Goal: Navigation & Orientation: Find specific page/section

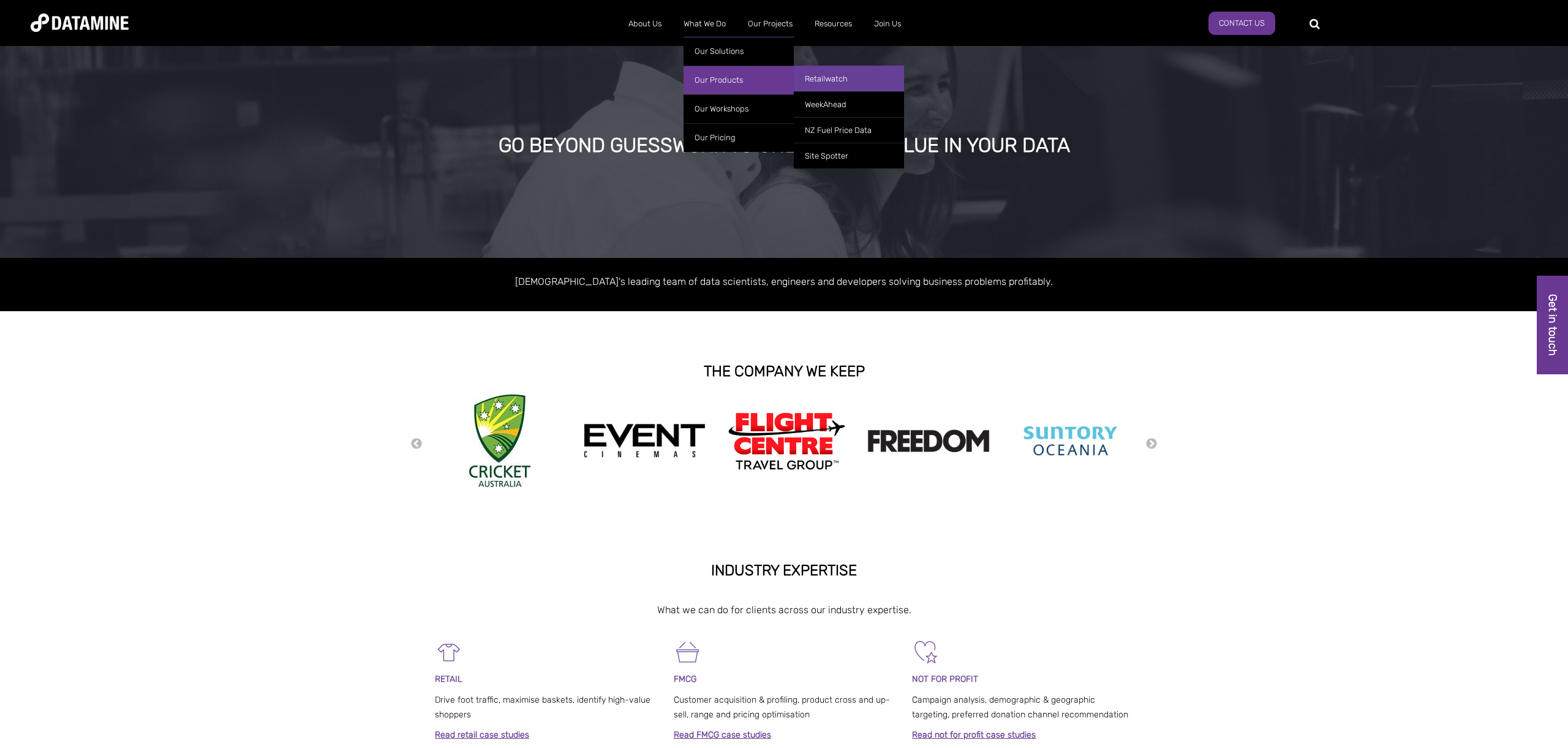
click at [830, 82] on link "Retailwatch" at bounding box center [849, 78] width 110 height 26
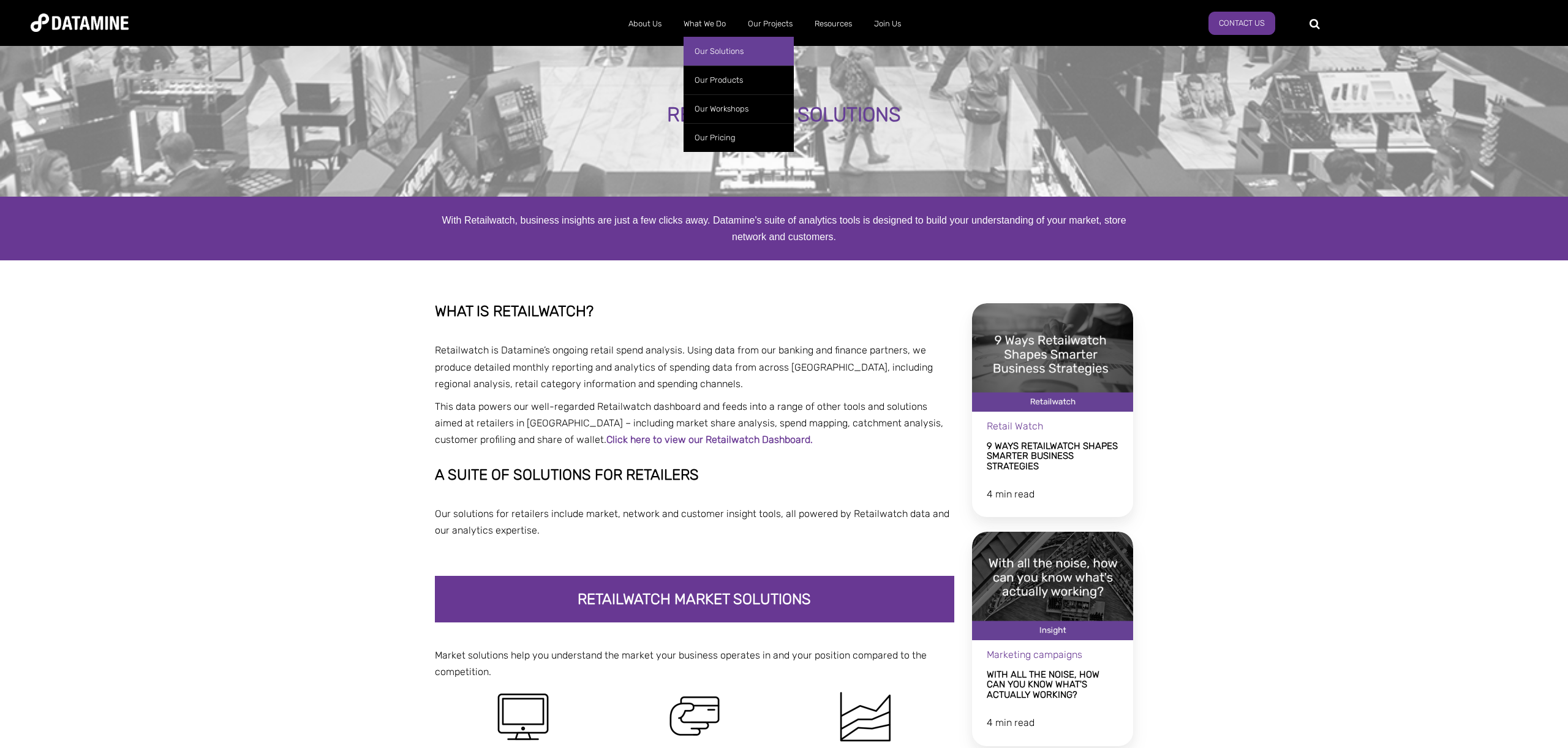
click at [727, 51] on link "Our Solutions" at bounding box center [738, 51] width 110 height 29
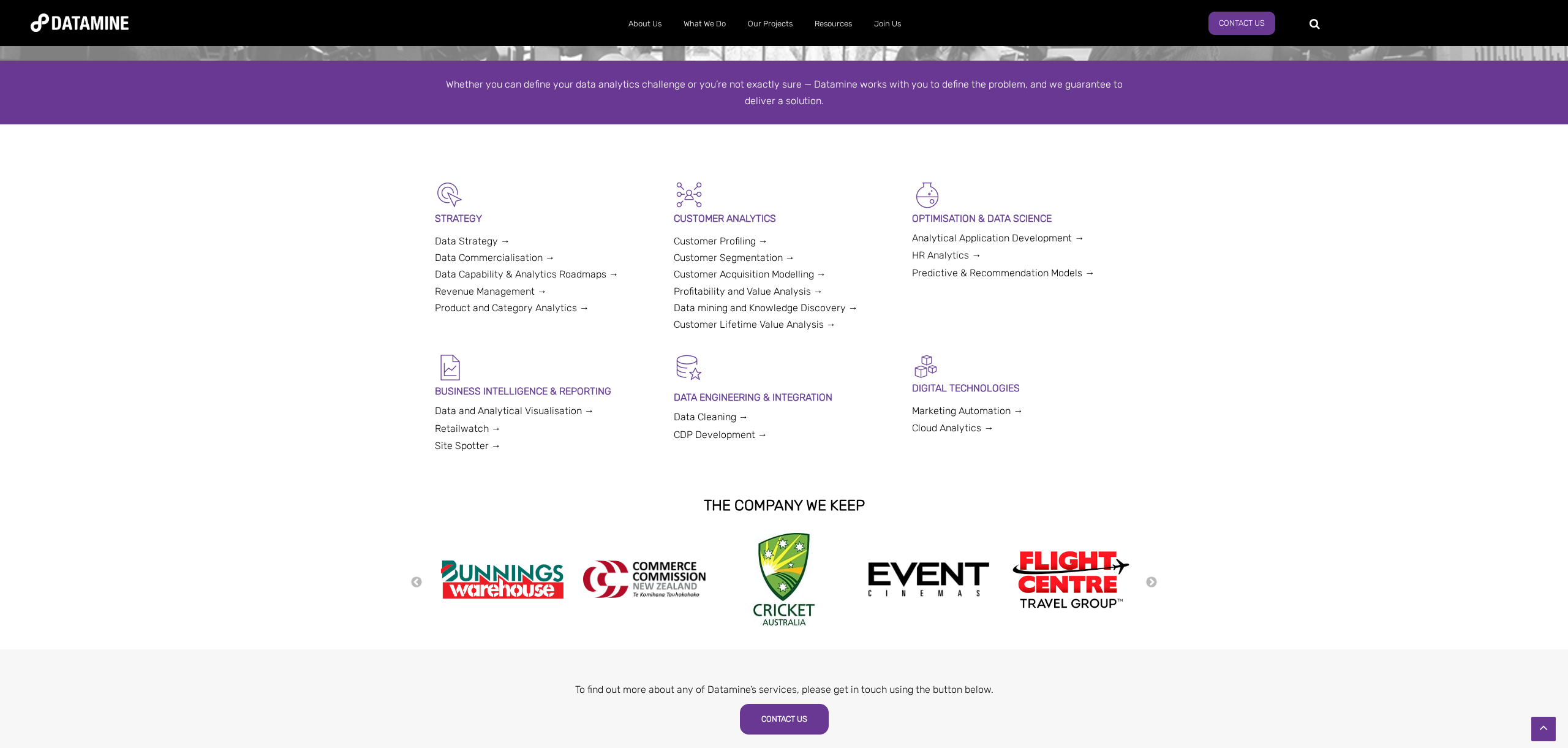
scroll to position [195, 0]
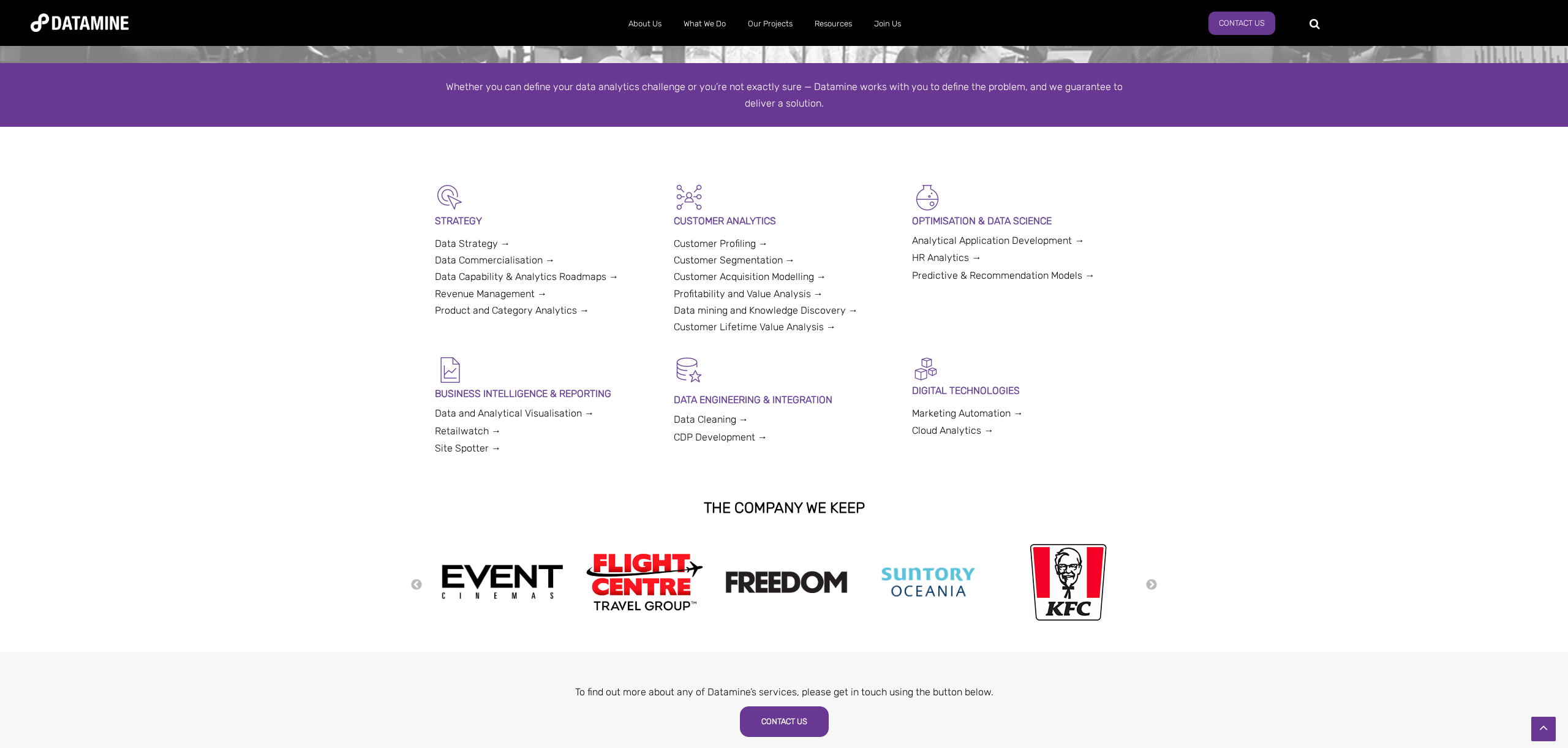
click at [958, 411] on link "Marketing Automation →" at bounding box center [968, 413] width 111 height 12
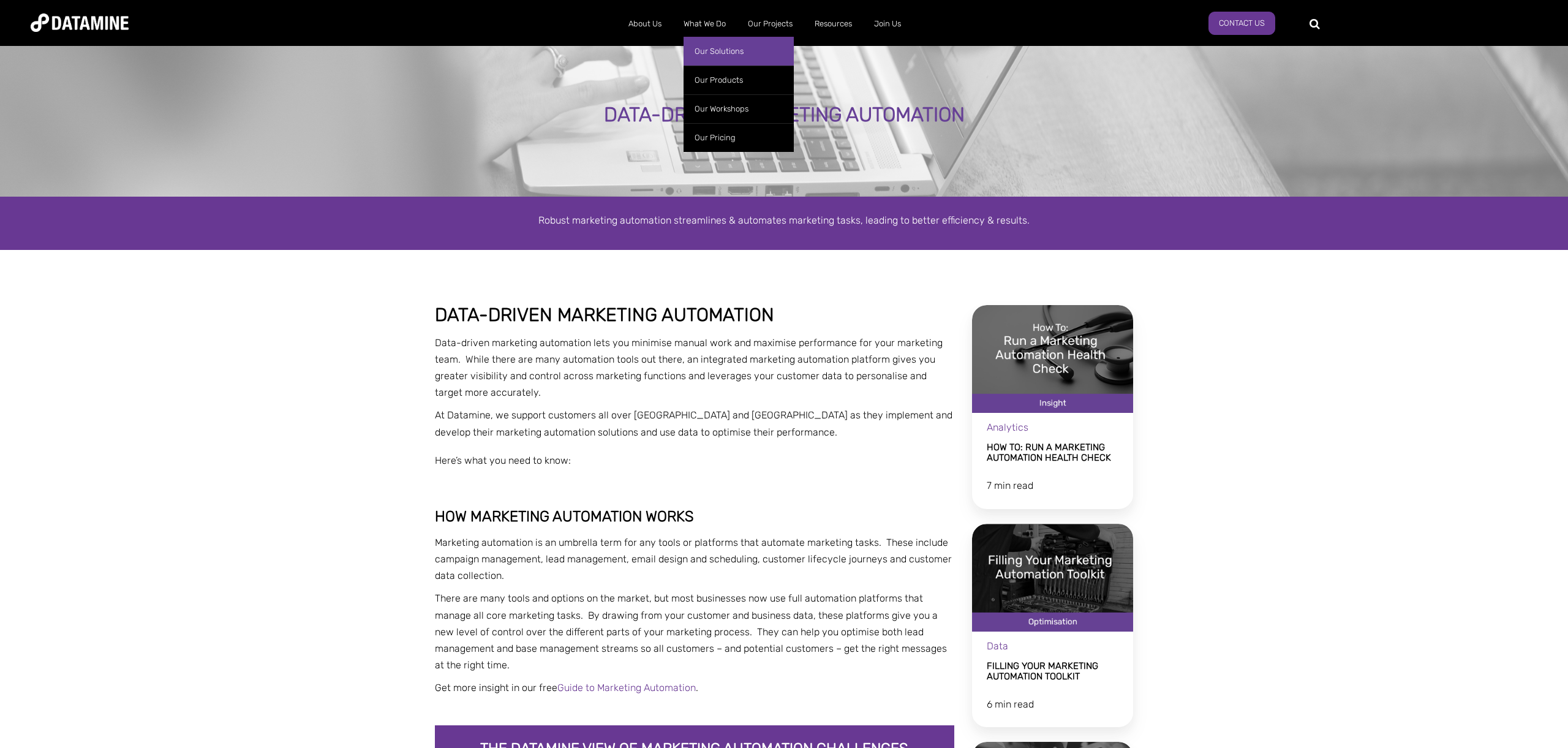
click at [728, 54] on link "Our Solutions" at bounding box center [738, 51] width 110 height 29
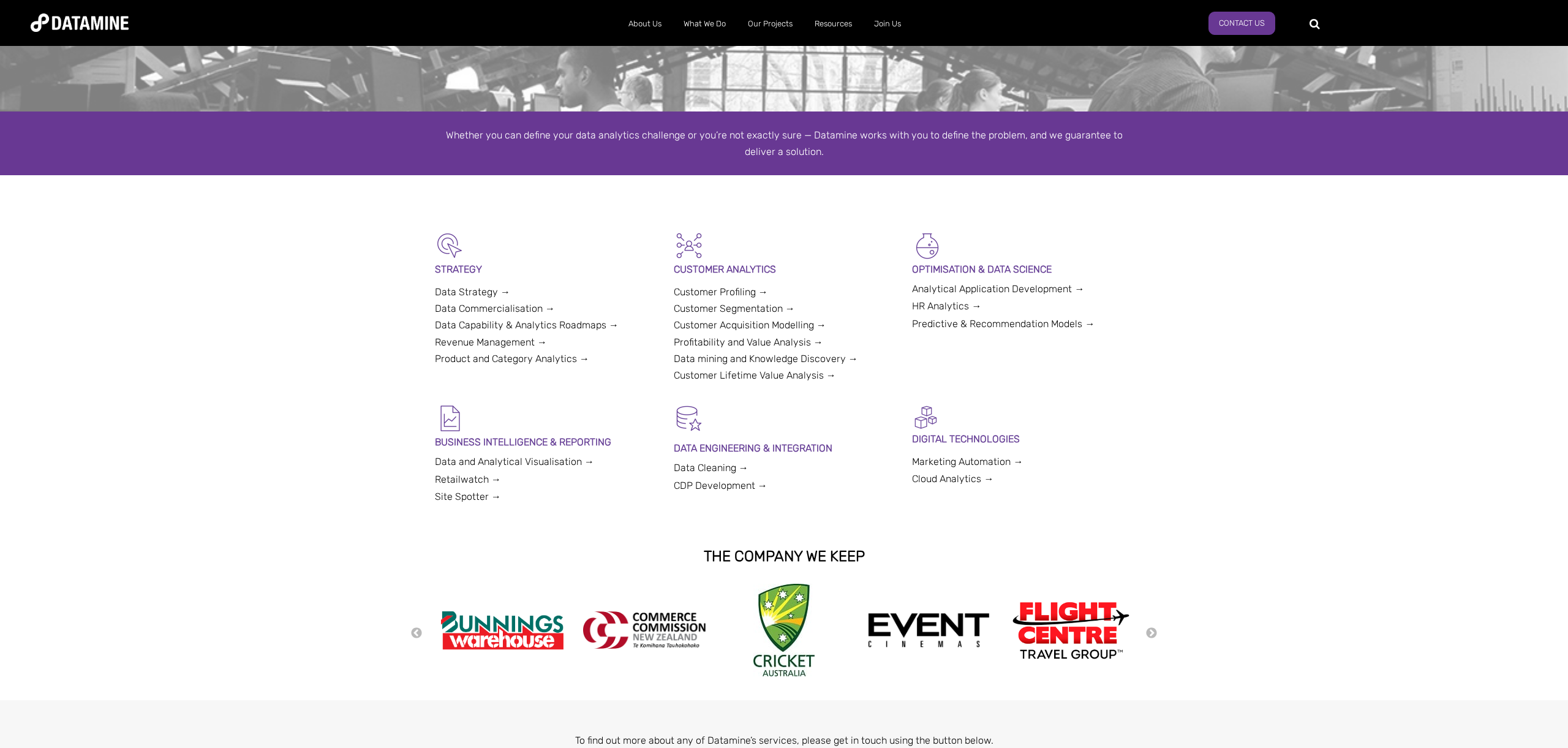
scroll to position [262, 0]
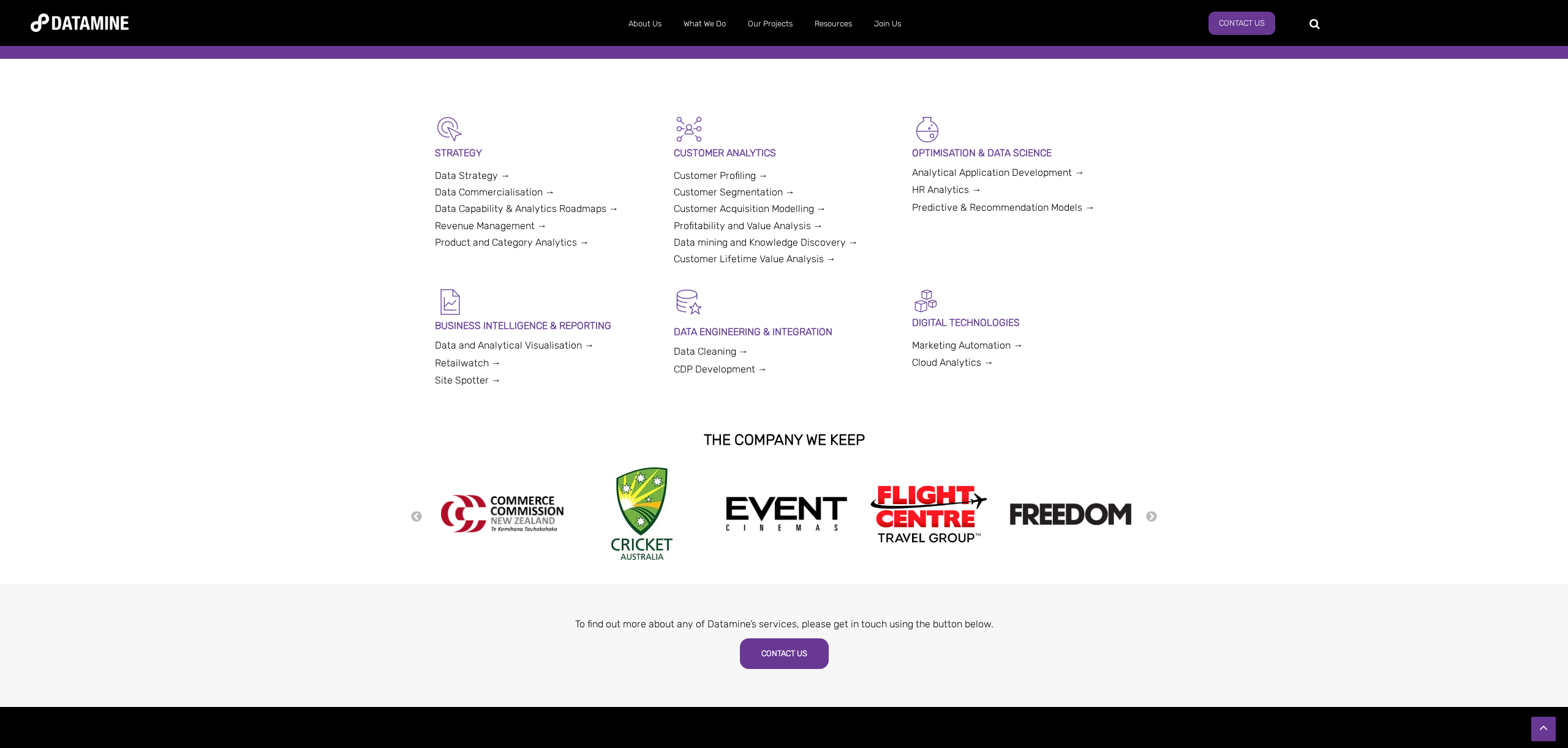
click at [951, 365] on link "Cloud Analytics →" at bounding box center [953, 362] width 82 height 12
